Goal: Information Seeking & Learning: Learn about a topic

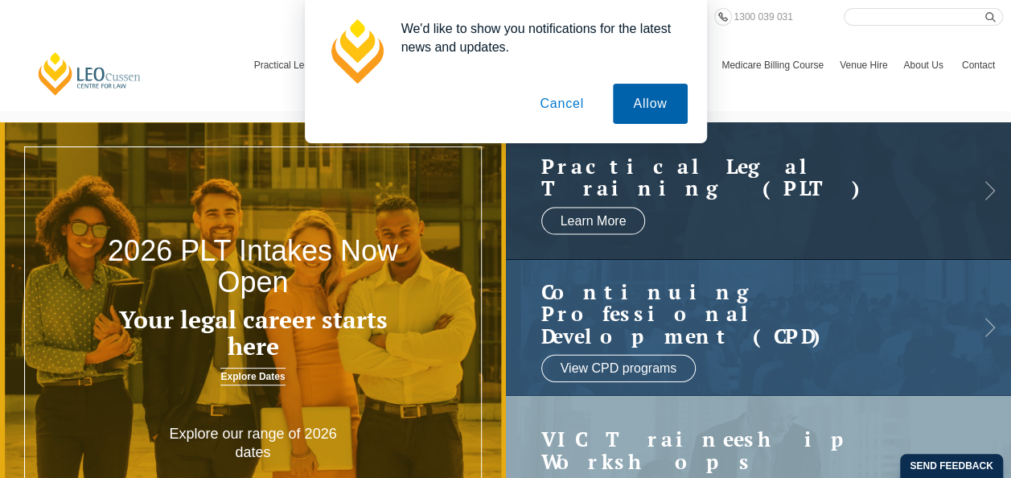
click at [672, 109] on button "Allow" at bounding box center [650, 104] width 74 height 40
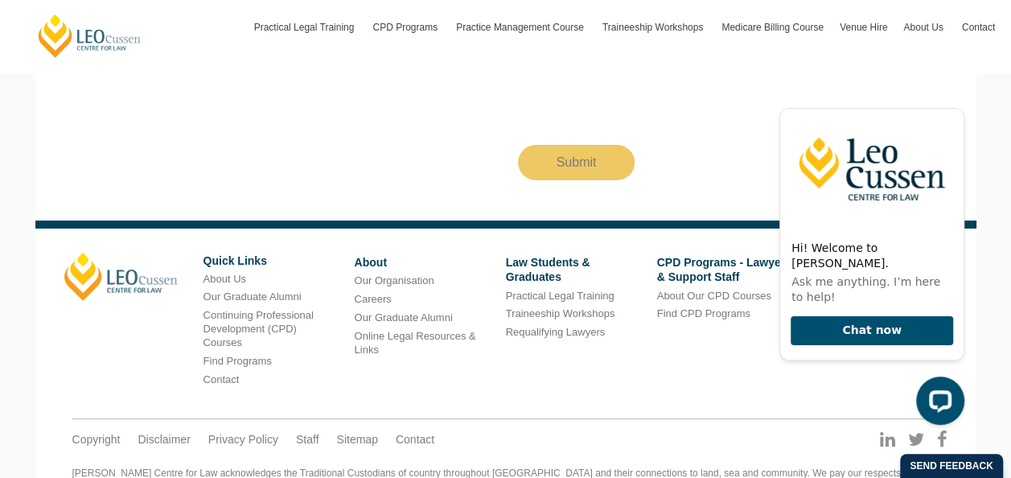
scroll to position [2953, 0]
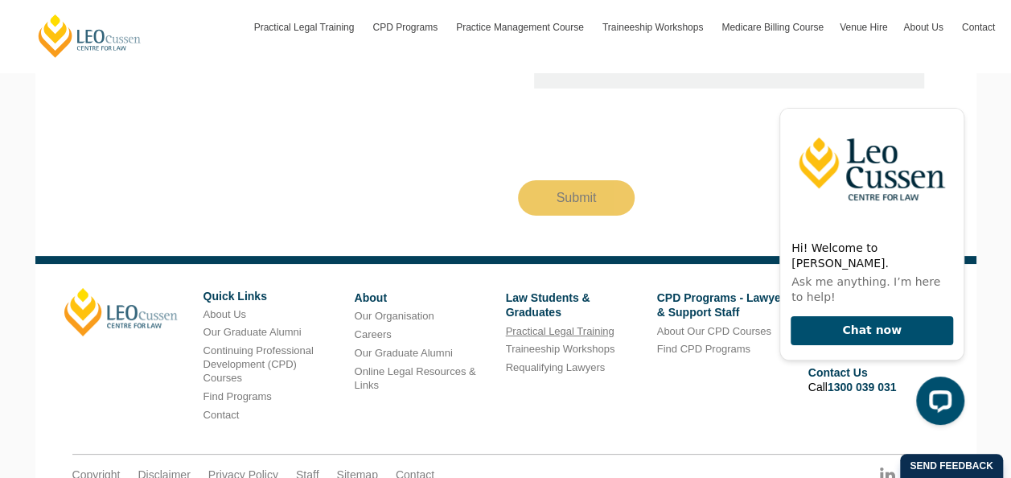
click at [584, 325] on link "Practical Legal Training" at bounding box center [560, 331] width 109 height 12
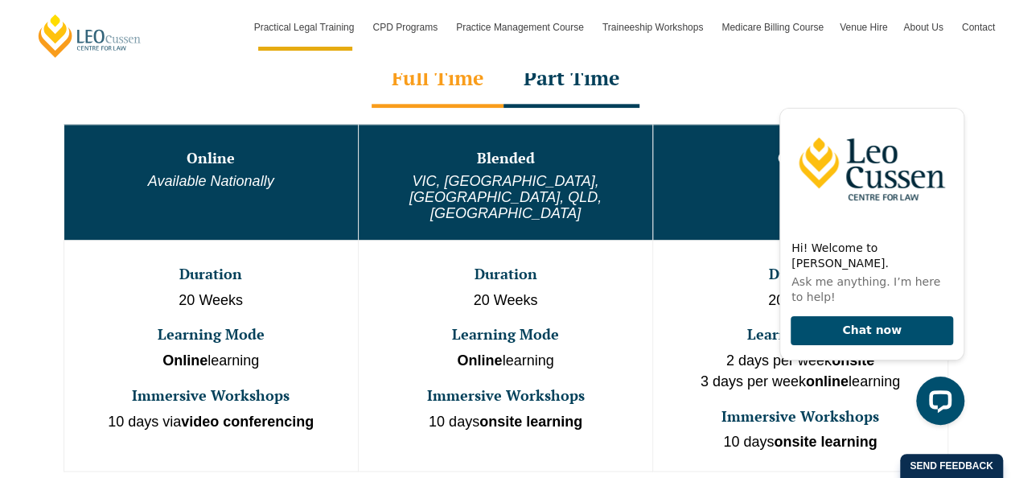
scroll to position [884, 0]
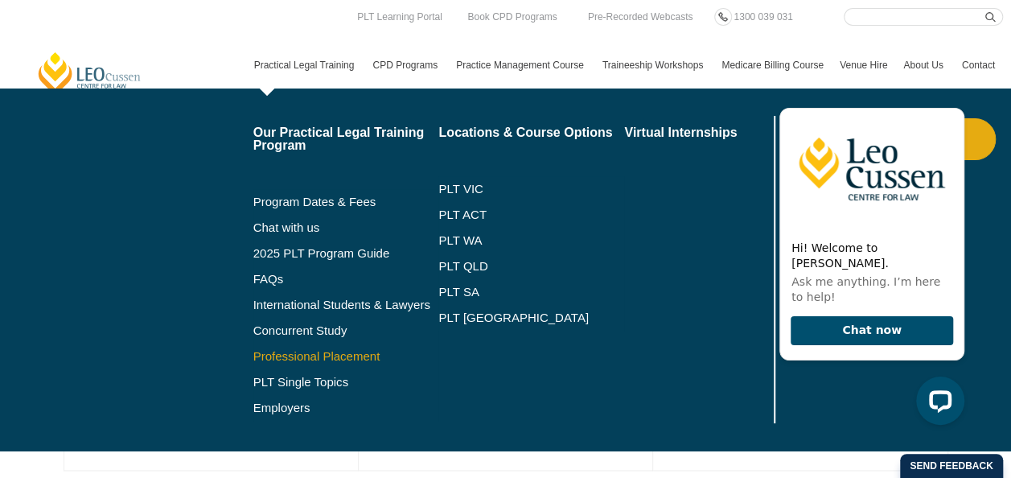
click at [330, 354] on link "Professional Placement" at bounding box center [346, 356] width 186 height 13
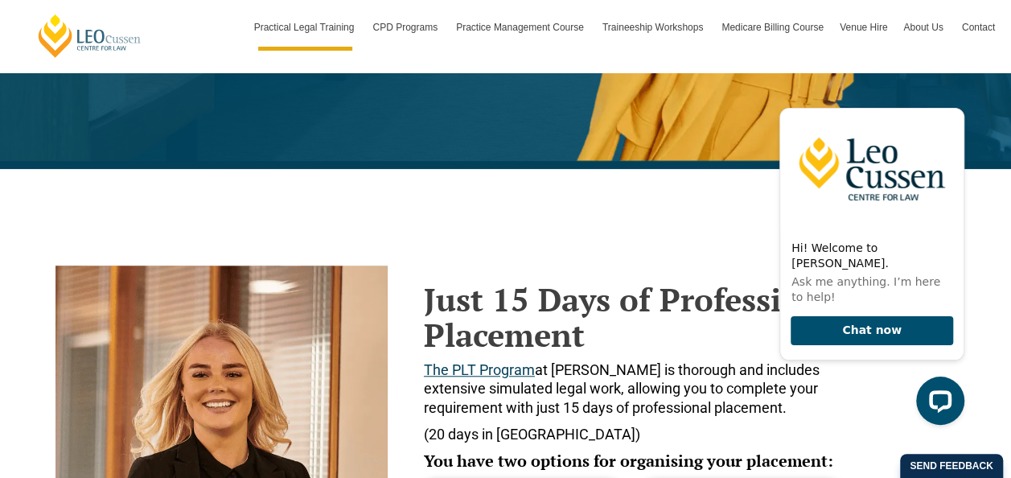
scroll to position [482, 0]
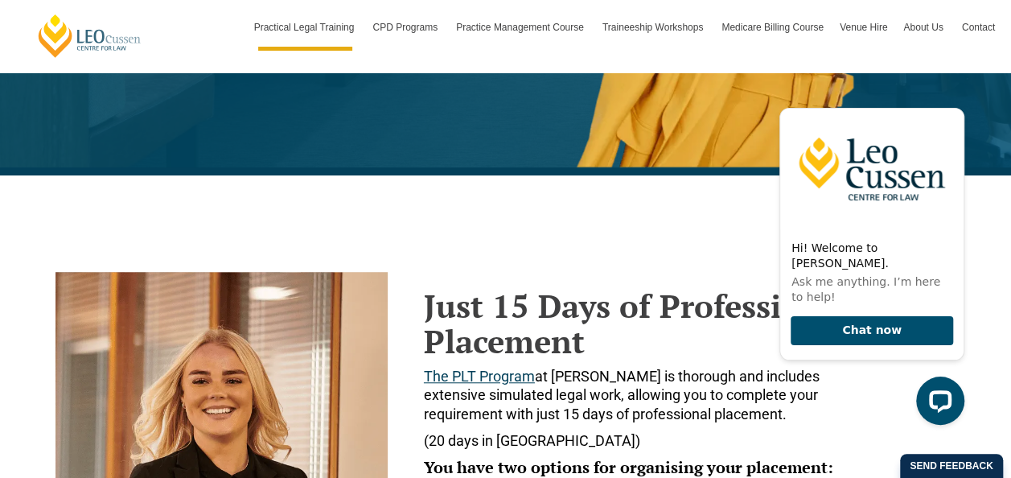
drag, startPoint x: 466, startPoint y: 331, endPoint x: 457, endPoint y: 323, distance: 12.6
drag, startPoint x: 457, startPoint y: 323, endPoint x: 433, endPoint y: 289, distance: 41.7
drag, startPoint x: 433, startPoint y: 289, endPoint x: 825, endPoint y: 442, distance: 420.5
click at [825, 442] on p "(20 days in WA)" at bounding box center [641, 440] width 435 height 18
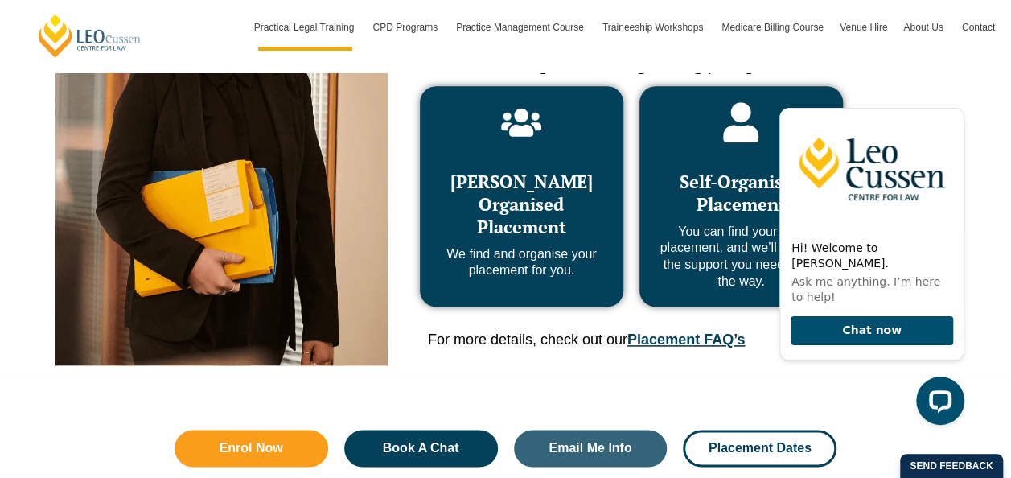
scroll to position [804, 0]
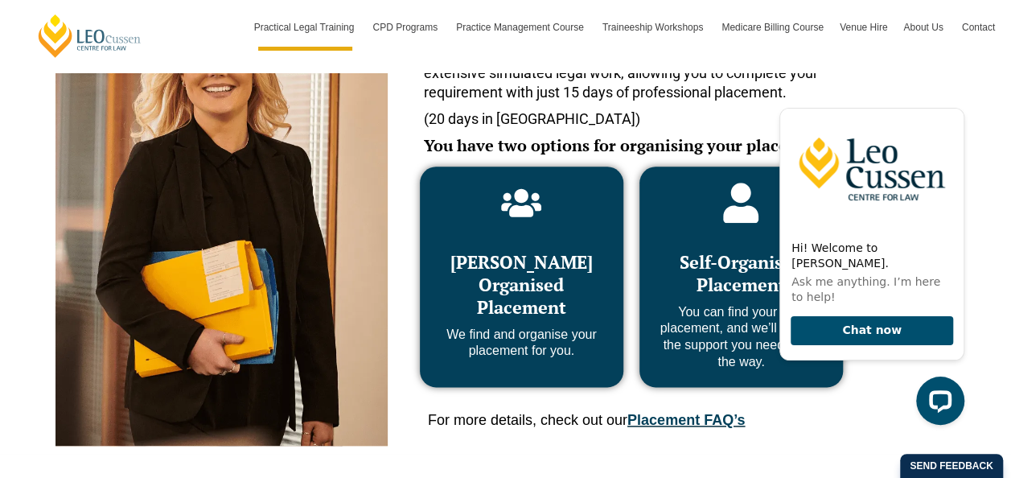
drag, startPoint x: 568, startPoint y: 242, endPoint x: 526, endPoint y: 232, distance: 43.1
drag, startPoint x: 526, startPoint y: 232, endPoint x: 436, endPoint y: 424, distance: 212.2
click at [436, 424] on span "For more details, check out our Placement FAQ’s" at bounding box center [587, 420] width 318 height 16
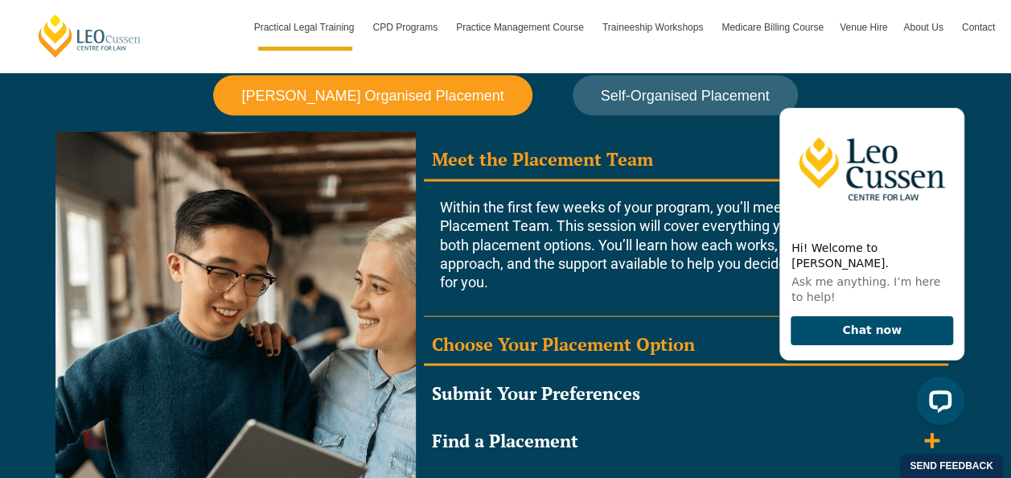
scroll to position [1367, 0]
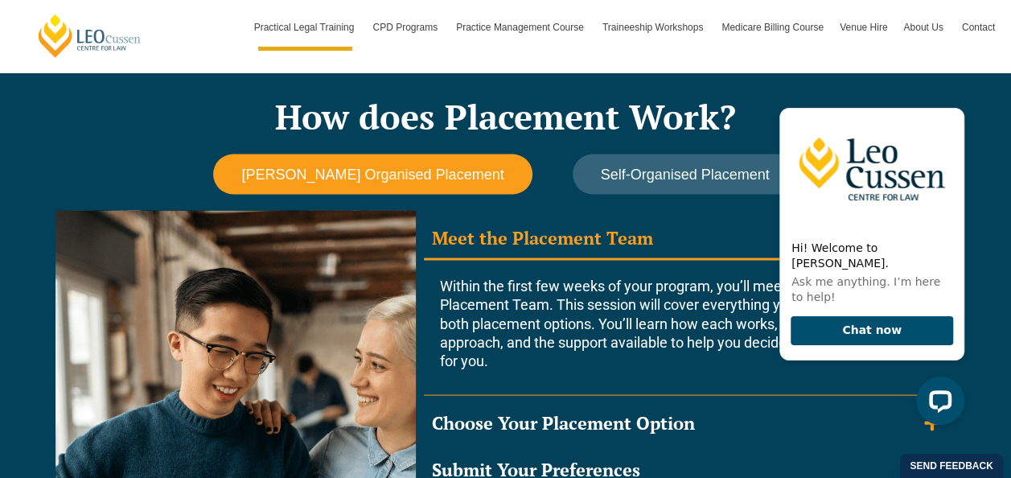
drag, startPoint x: 568, startPoint y: 354, endPoint x: 550, endPoint y: 347, distance: 18.8
drag, startPoint x: 550, startPoint y: 347, endPoint x: 491, endPoint y: 318, distance: 65.4
drag, startPoint x: 491, startPoint y: 318, endPoint x: 479, endPoint y: 313, distance: 13.3
drag, startPoint x: 479, startPoint y: 313, endPoint x: 445, endPoint y: 314, distance: 33.8
drag, startPoint x: 445, startPoint y: 314, endPoint x: 865, endPoint y: 445, distance: 439.4
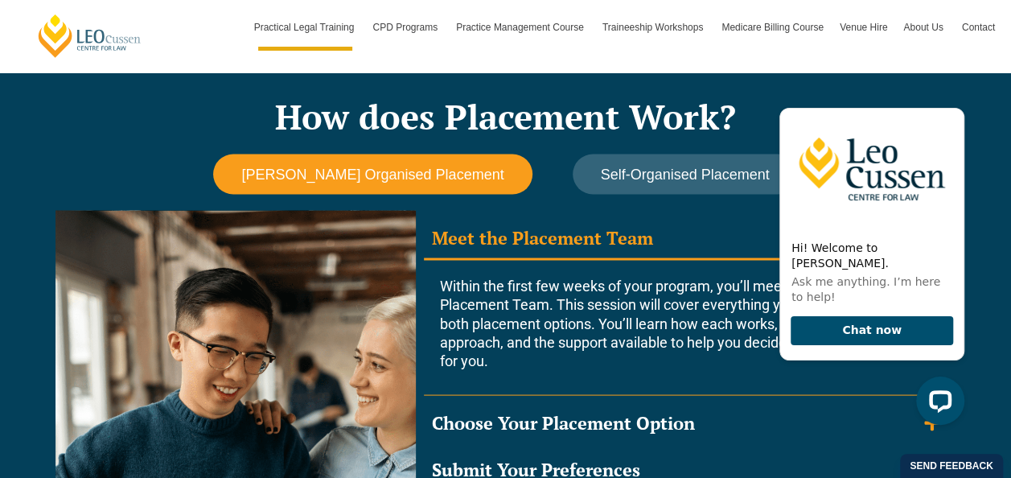
click at [865, 445] on div "Meet the Placement Team Within the first few weeks of your program, you’ll meet…" at bounding box center [686, 447] width 524 height 459
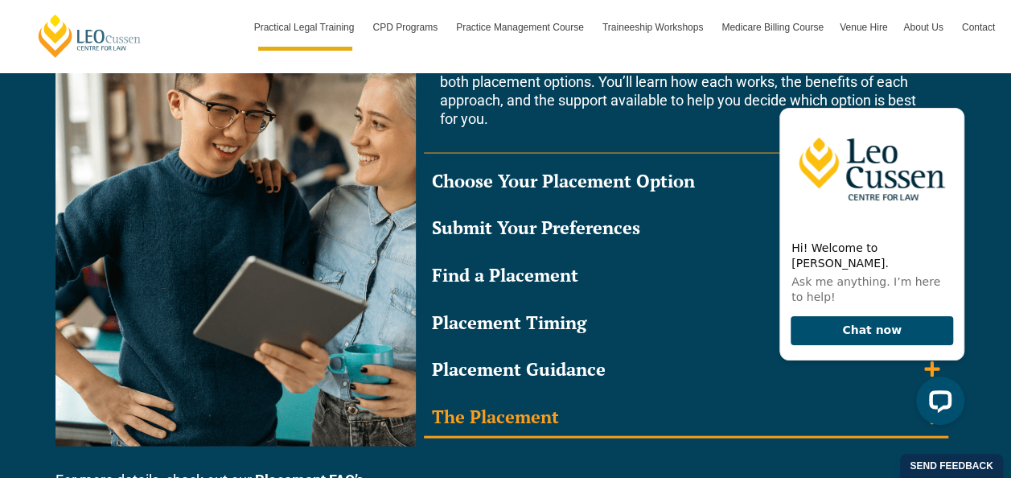
click at [505, 415] on div "The Placement" at bounding box center [495, 416] width 127 height 23
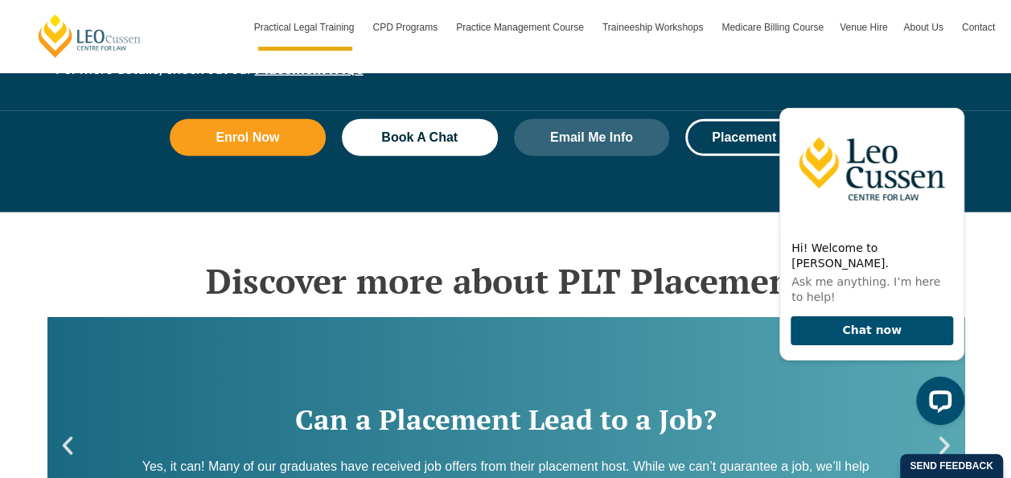
scroll to position [2171, 0]
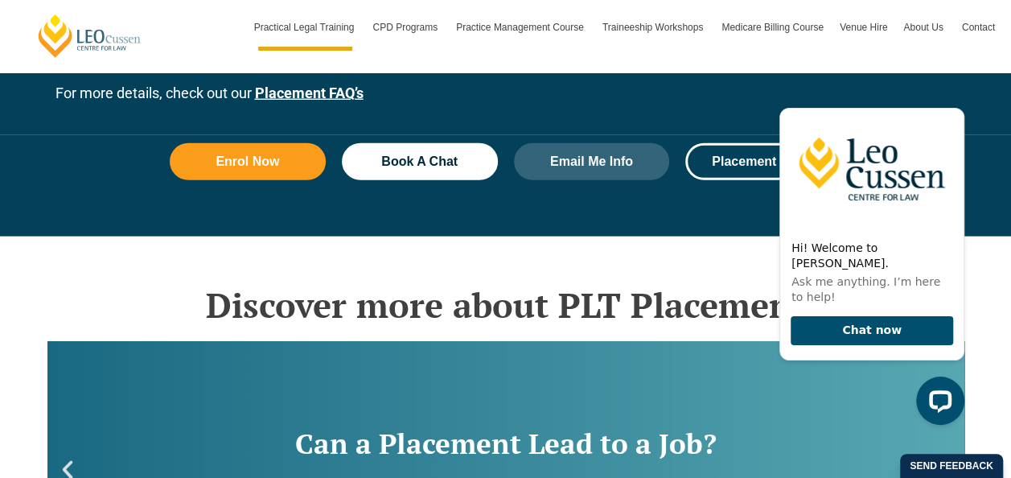
click at [537, 384] on div "Can a Placement Lead to a Job? Yes, it can! Many of our graduates have received…" at bounding box center [505, 469] width 916 height 257
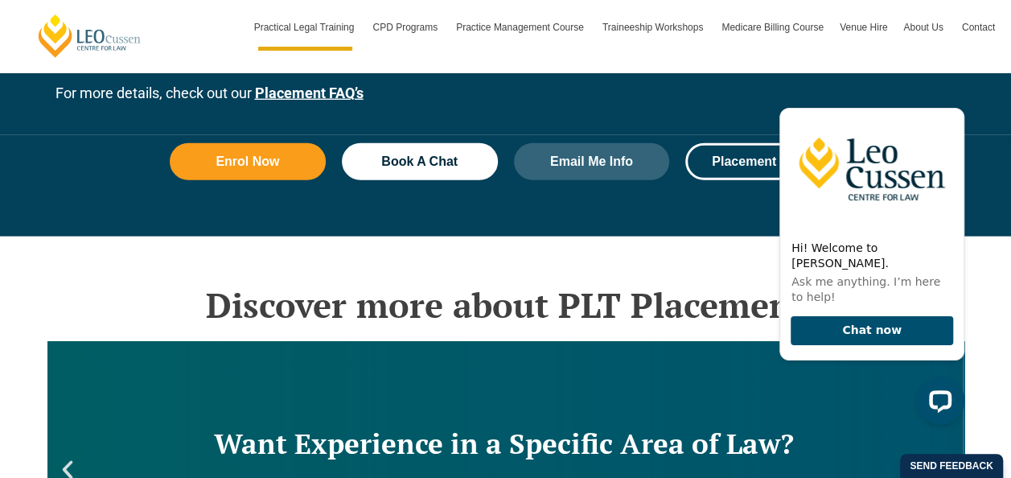
click at [648, 410] on div "Want Experience in a Specific Area of Law? If you’re looking to gain experience…" at bounding box center [504, 469] width 916 height 257
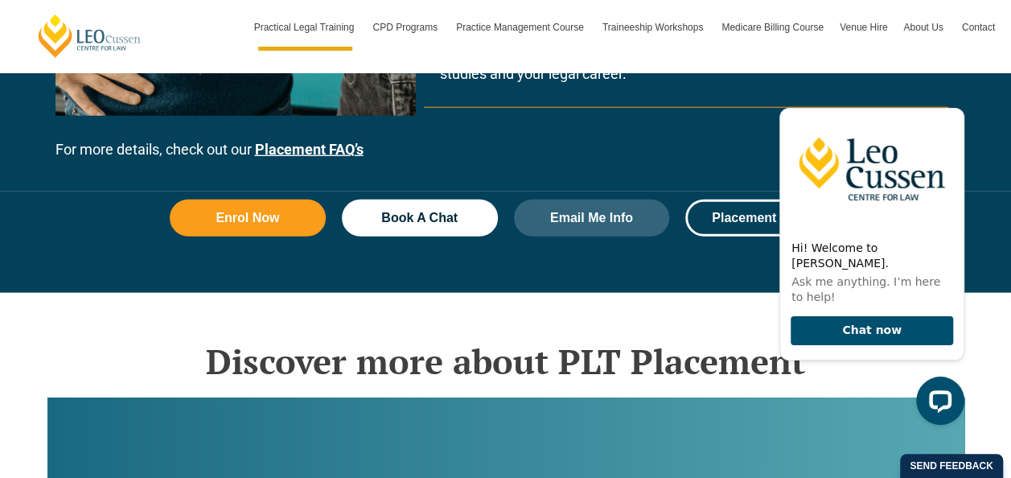
scroll to position [2090, 0]
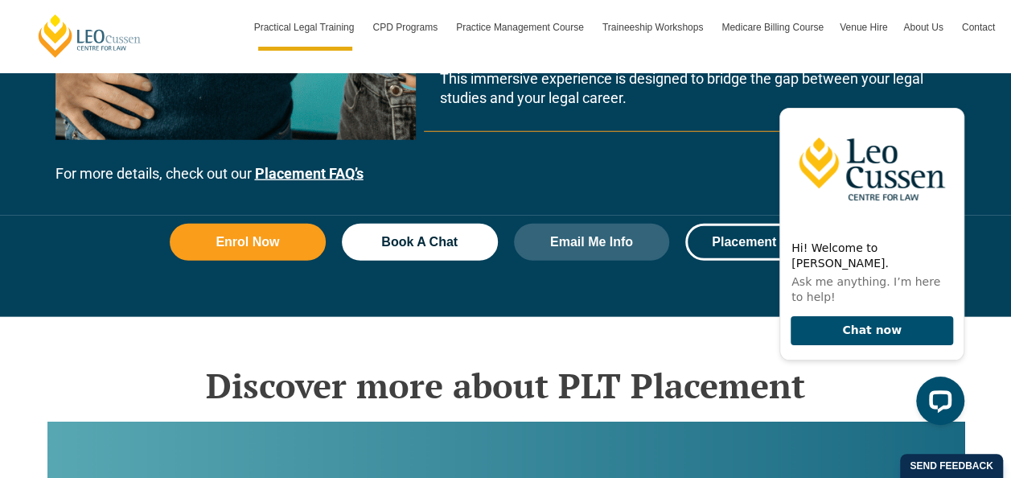
drag, startPoint x: 601, startPoint y: 322, endPoint x: 551, endPoint y: 289, distance: 60.0
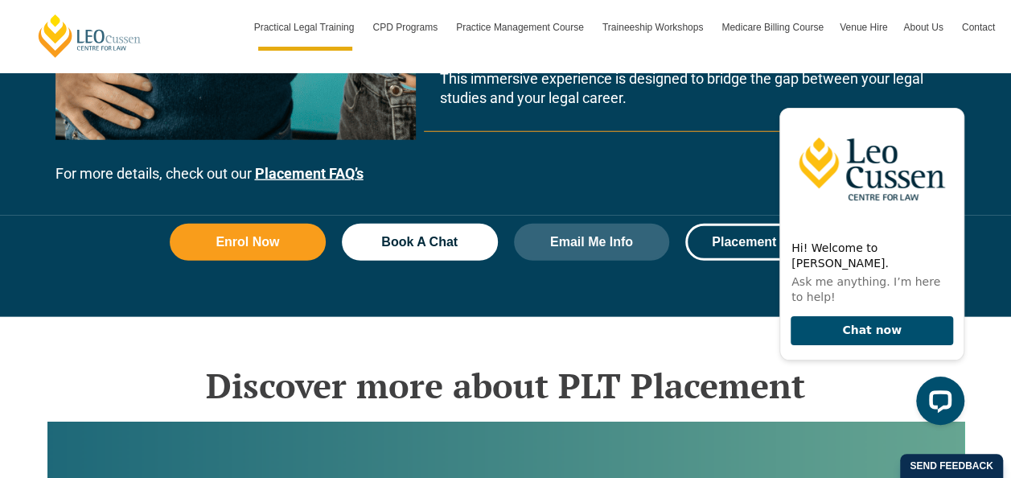
drag, startPoint x: 551, startPoint y: 289, endPoint x: 513, endPoint y: 264, distance: 45.3
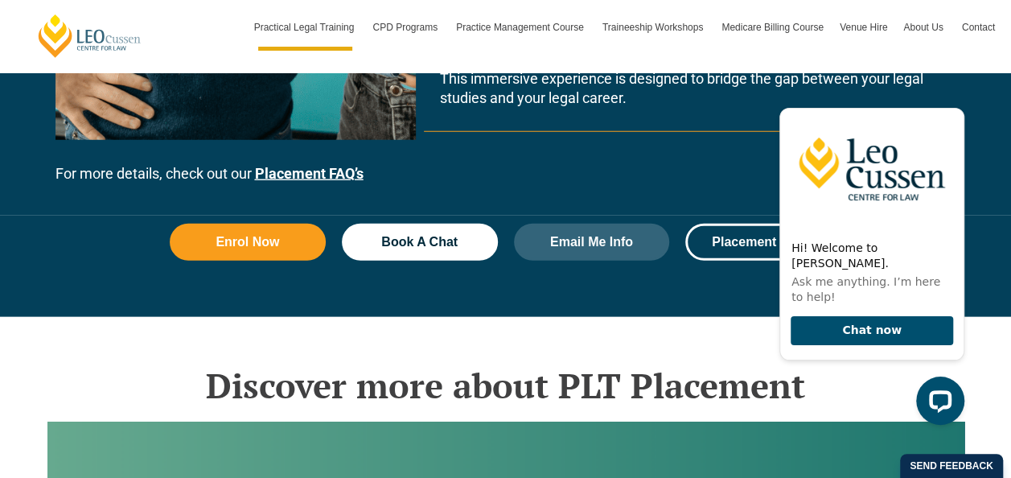
drag, startPoint x: 513, startPoint y: 264, endPoint x: 392, endPoint y: 368, distance: 159.0
click at [392, 368] on h2 "Discover more about PLT Placement" at bounding box center [505, 385] width 916 height 40
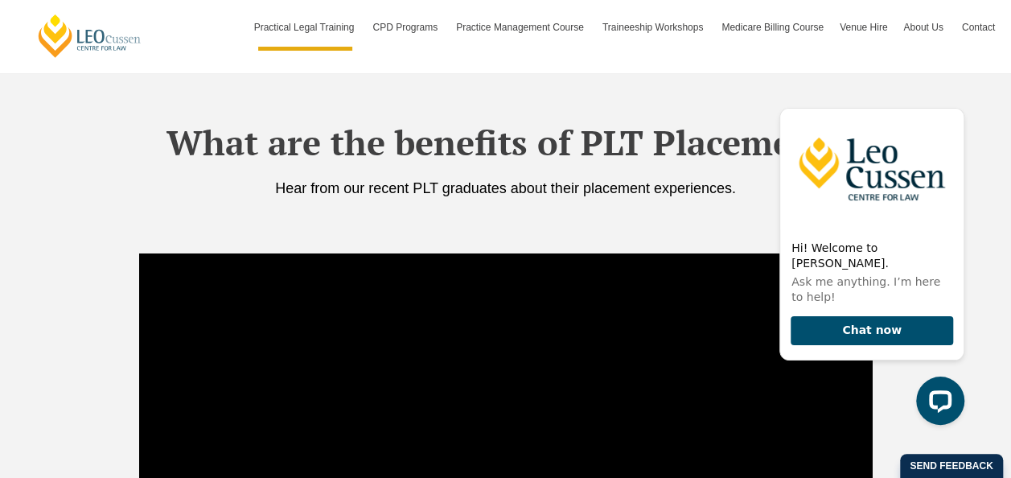
scroll to position [2814, 0]
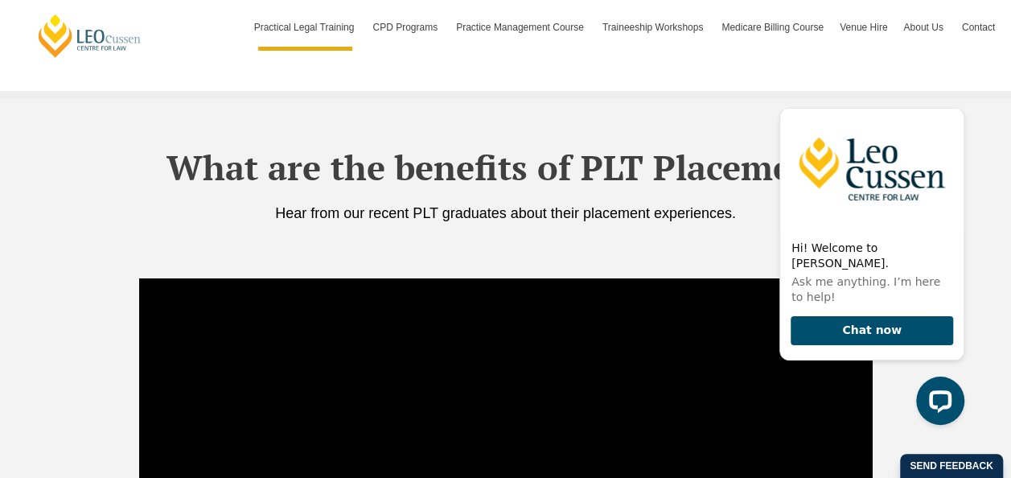
drag, startPoint x: 371, startPoint y: 389, endPoint x: 121, endPoint y: 241, distance: 291.2
click at [122, 243] on div "What are the benefits of PLT Placement? Hear from our recent PLT graduates abou…" at bounding box center [505, 188] width 916 height 178
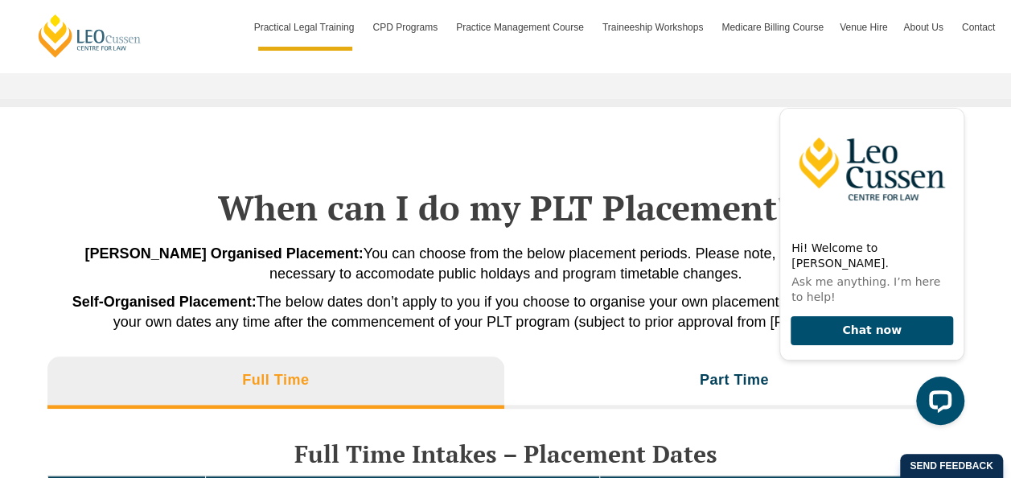
scroll to position [3537, 0]
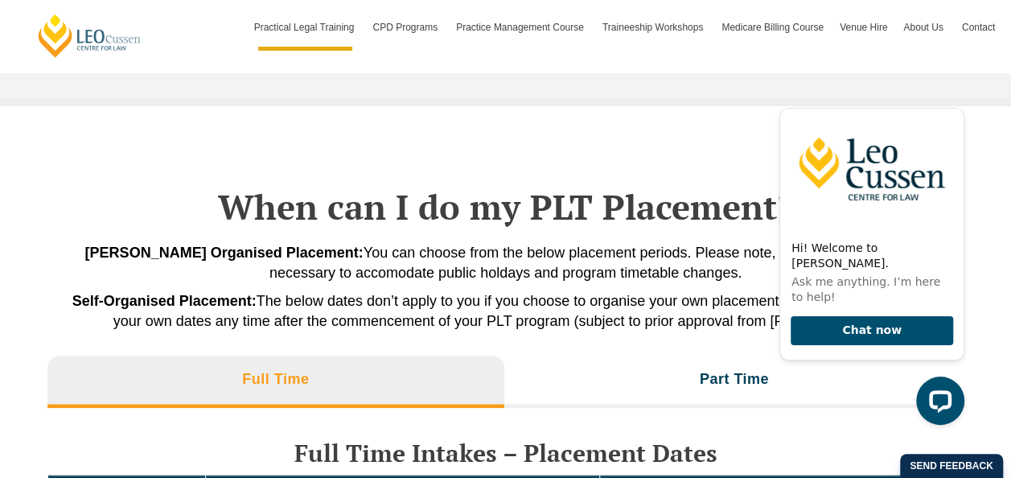
drag, startPoint x: 680, startPoint y: 138, endPoint x: 619, endPoint y: 103, distance: 70.6
drag, startPoint x: 619, startPoint y: 103, endPoint x: 588, endPoint y: 132, distance: 42.1
drag, startPoint x: 588, startPoint y: 132, endPoint x: 520, endPoint y: 301, distance: 182.9
click at [521, 299] on span "Self-Organised Placement: The below dates don’t apply to you if you choose to o…" at bounding box center [505, 311] width 867 height 36
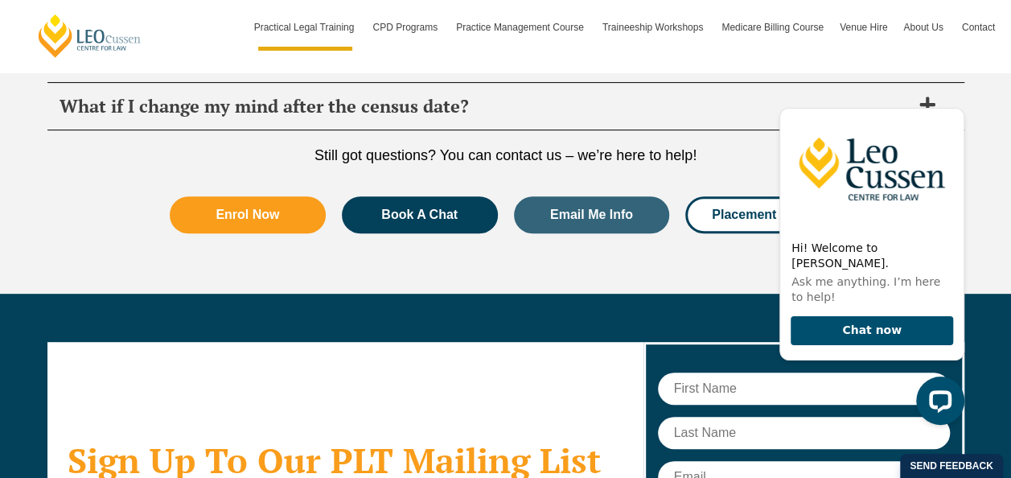
scroll to position [6270, 0]
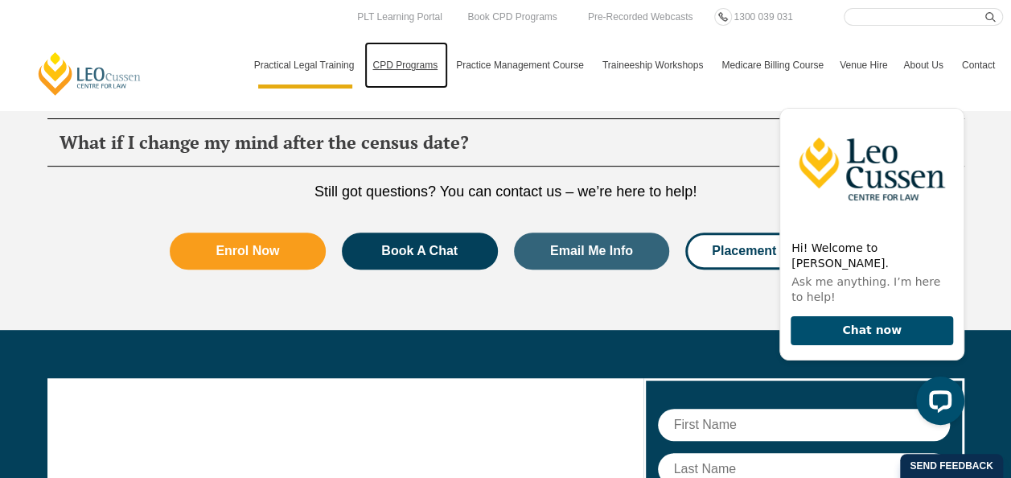
drag, startPoint x: 357, startPoint y: 42, endPoint x: 225, endPoint y: -2, distance: 138.8
drag, startPoint x: 225, startPoint y: -2, endPoint x: 685, endPoint y: 163, distance: 488.5
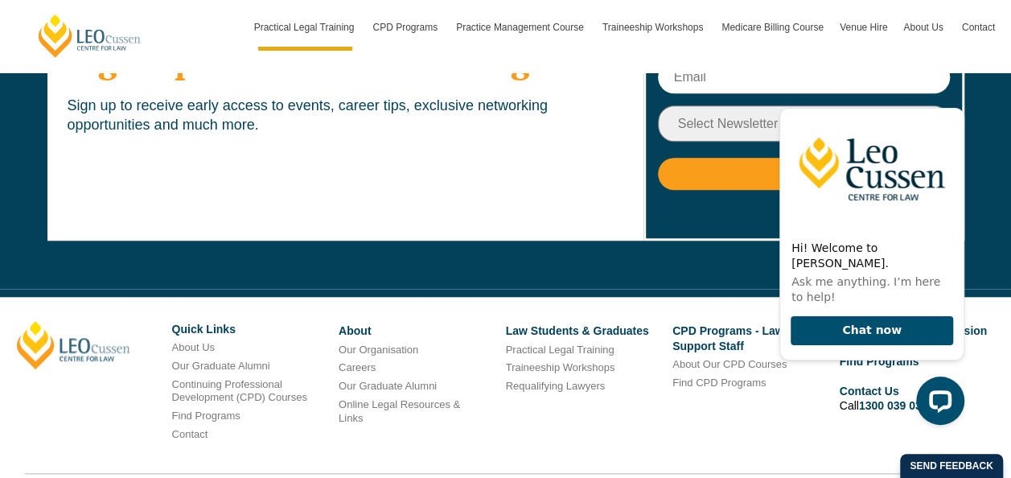
scroll to position [6672, 0]
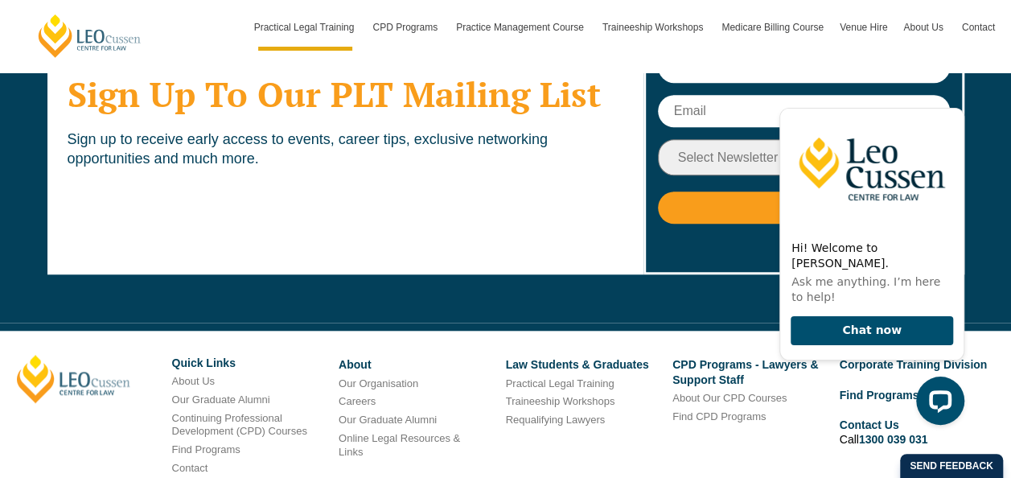
drag, startPoint x: 555, startPoint y: 277, endPoint x: 545, endPoint y: 269, distance: 12.6
click at [545, 269] on div "Sign Up To Our PLT Mailing List Sign up to receive early access to events, care…" at bounding box center [505, 126] width 916 height 396
drag, startPoint x: 545, startPoint y: 269, endPoint x: 482, endPoint y: 261, distance: 63.1
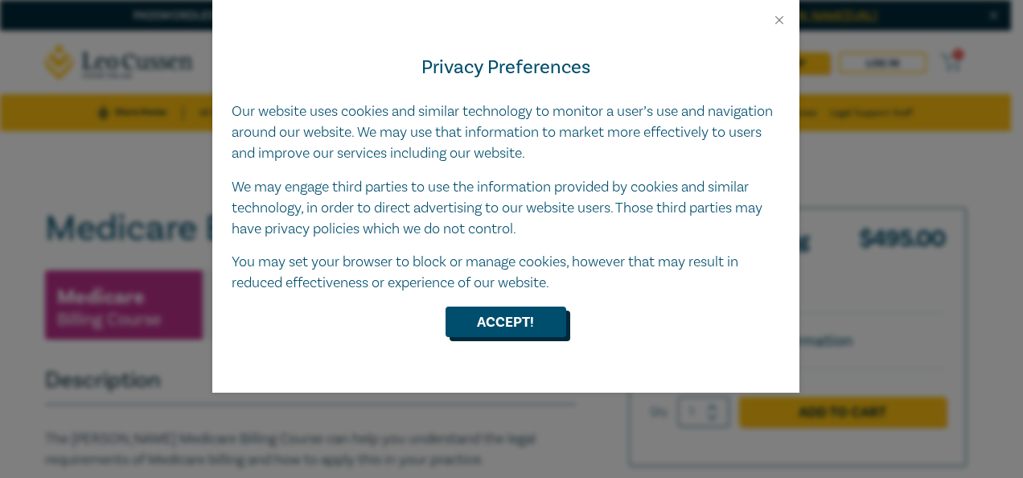
drag, startPoint x: 548, startPoint y: 318, endPoint x: 542, endPoint y: 328, distance: 11.6
click at [548, 318] on button "Accept!" at bounding box center [505, 321] width 121 height 31
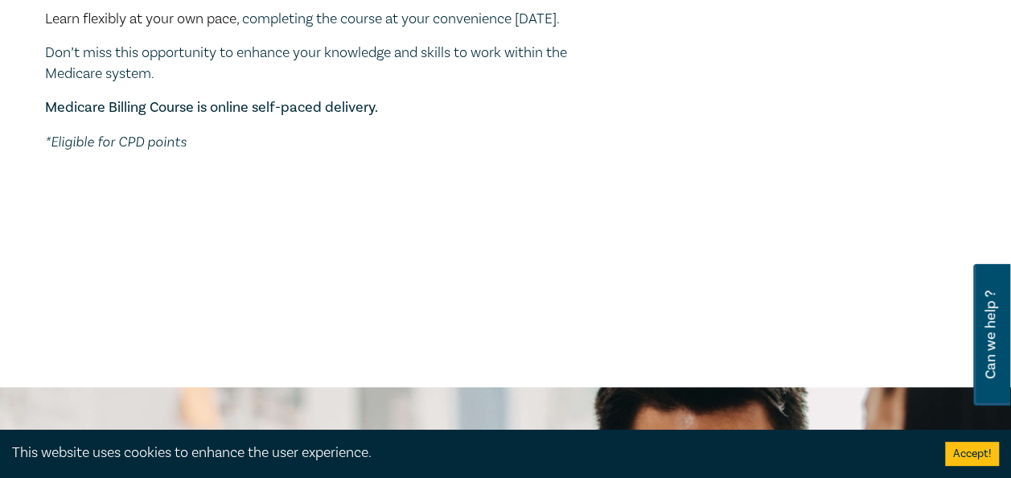
scroll to position [643, 0]
